Goal: Task Accomplishment & Management: Manage account settings

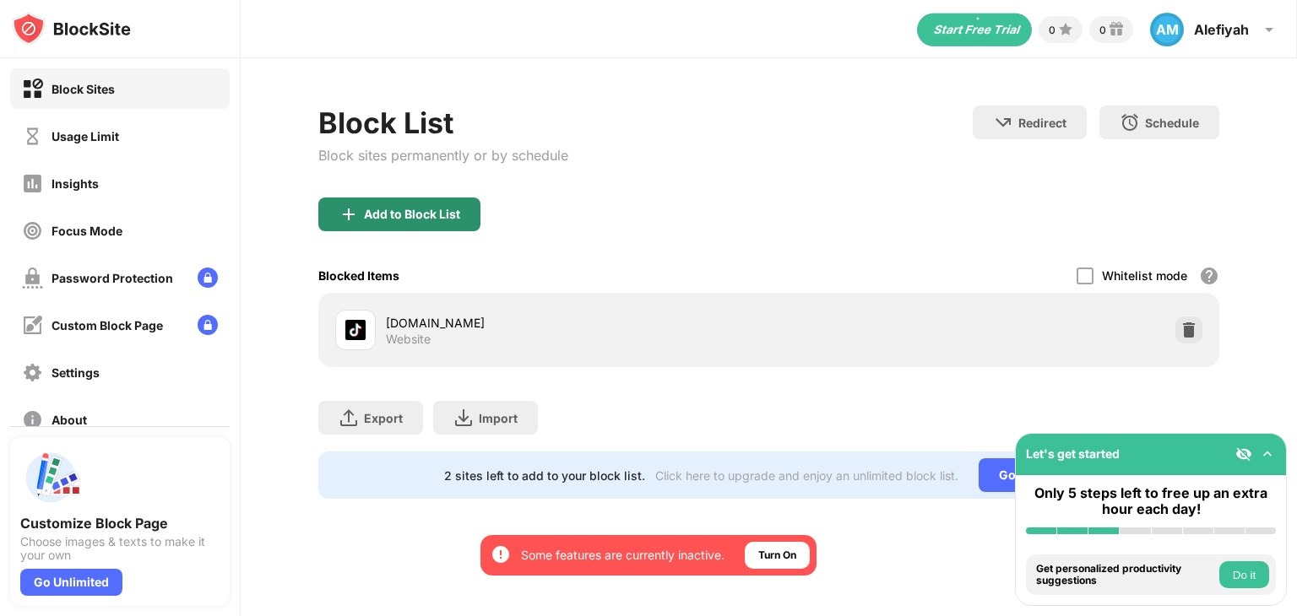
click at [422, 198] on div "Add to Block List" at bounding box center [399, 215] width 162 height 34
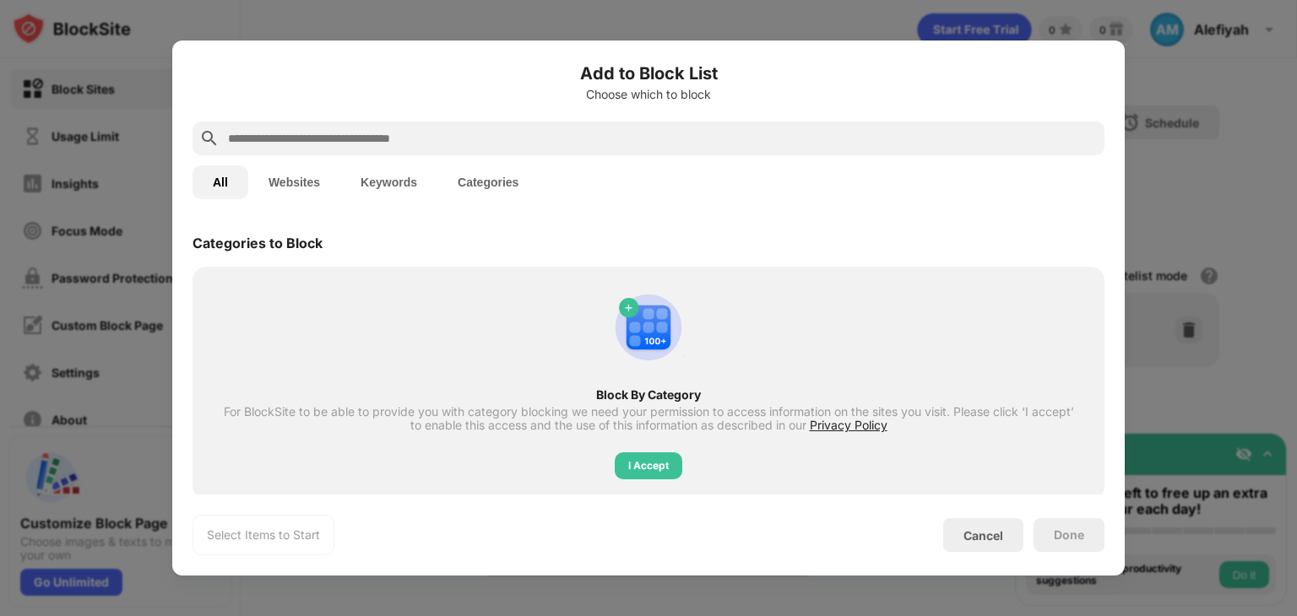
click at [304, 181] on button "Websites" at bounding box center [294, 182] width 92 height 34
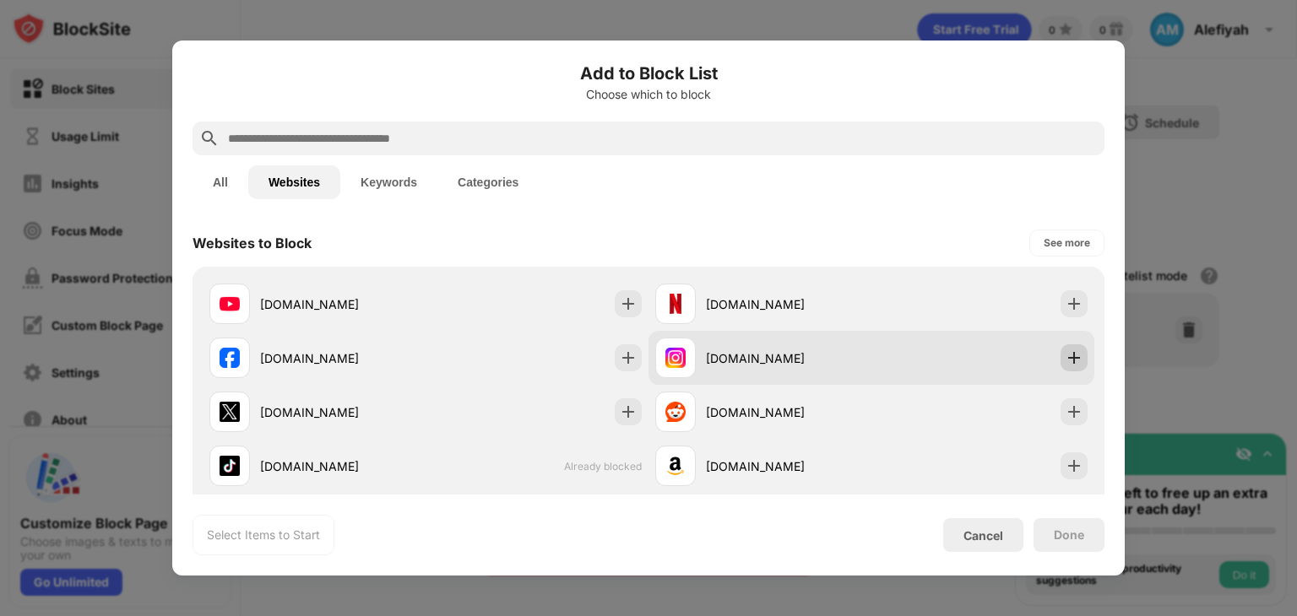
click at [1065, 355] on img at bounding box center [1073, 357] width 17 height 17
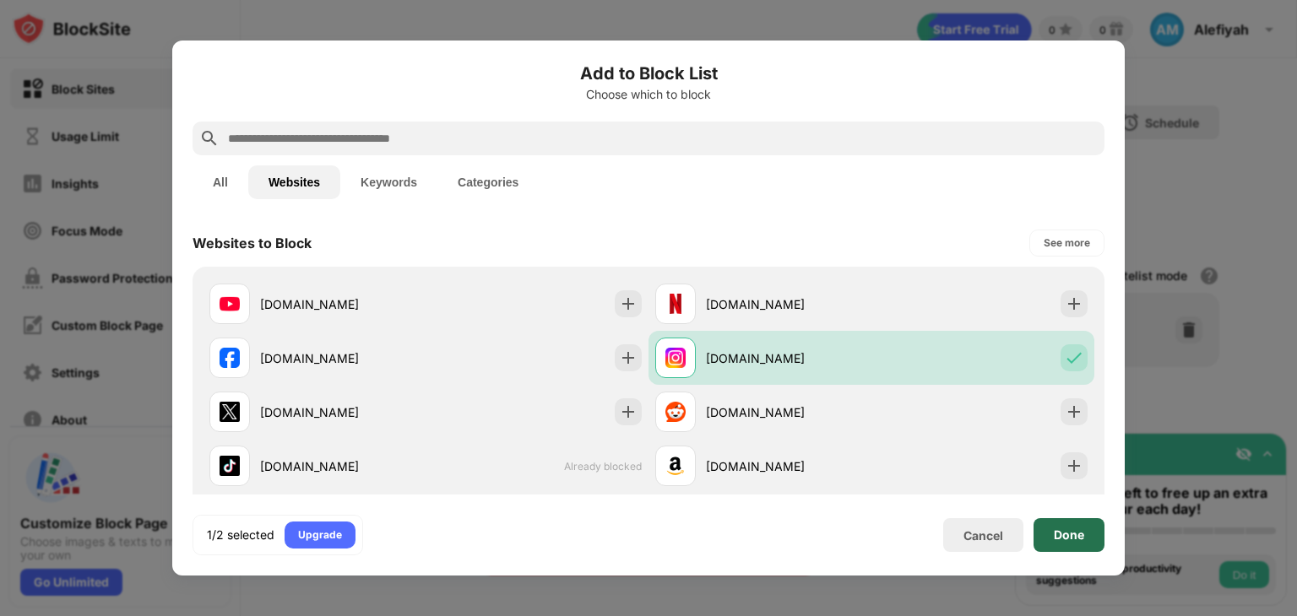
click at [1070, 521] on div "Done" at bounding box center [1068, 535] width 71 height 34
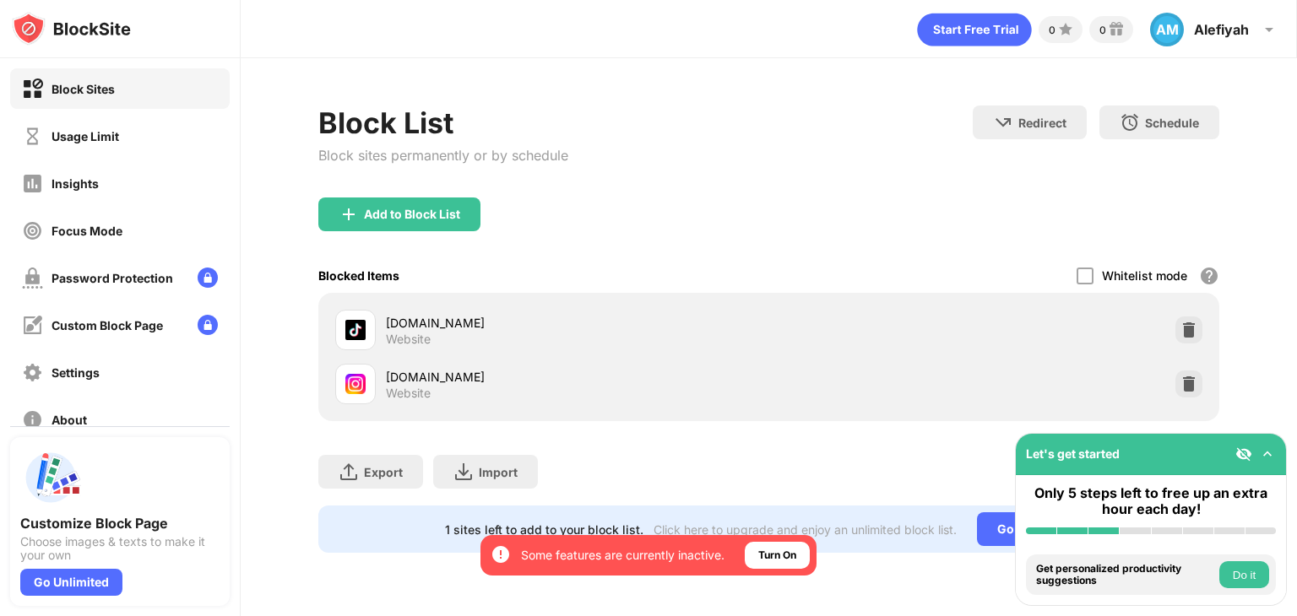
click at [1196, 382] on img at bounding box center [1188, 384] width 17 height 17
